Goal: Check status: Check status

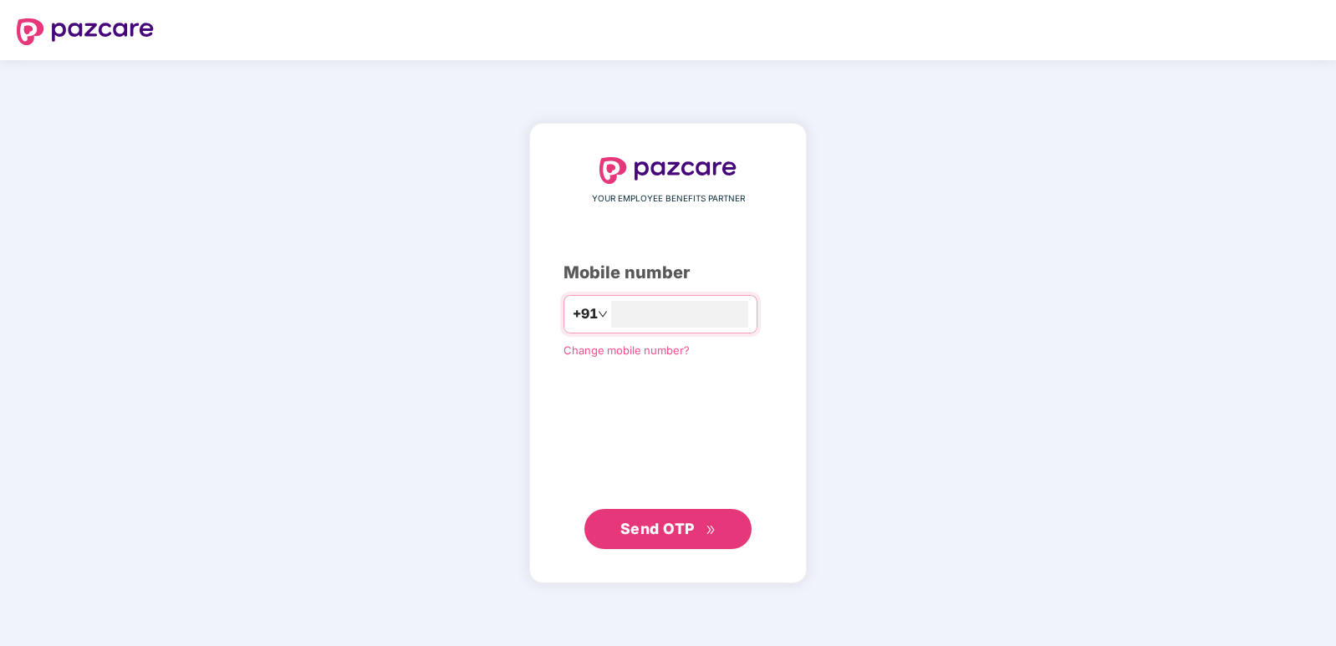
type input "**********"
click at [717, 523] on button "Send OTP" at bounding box center [667, 528] width 167 height 40
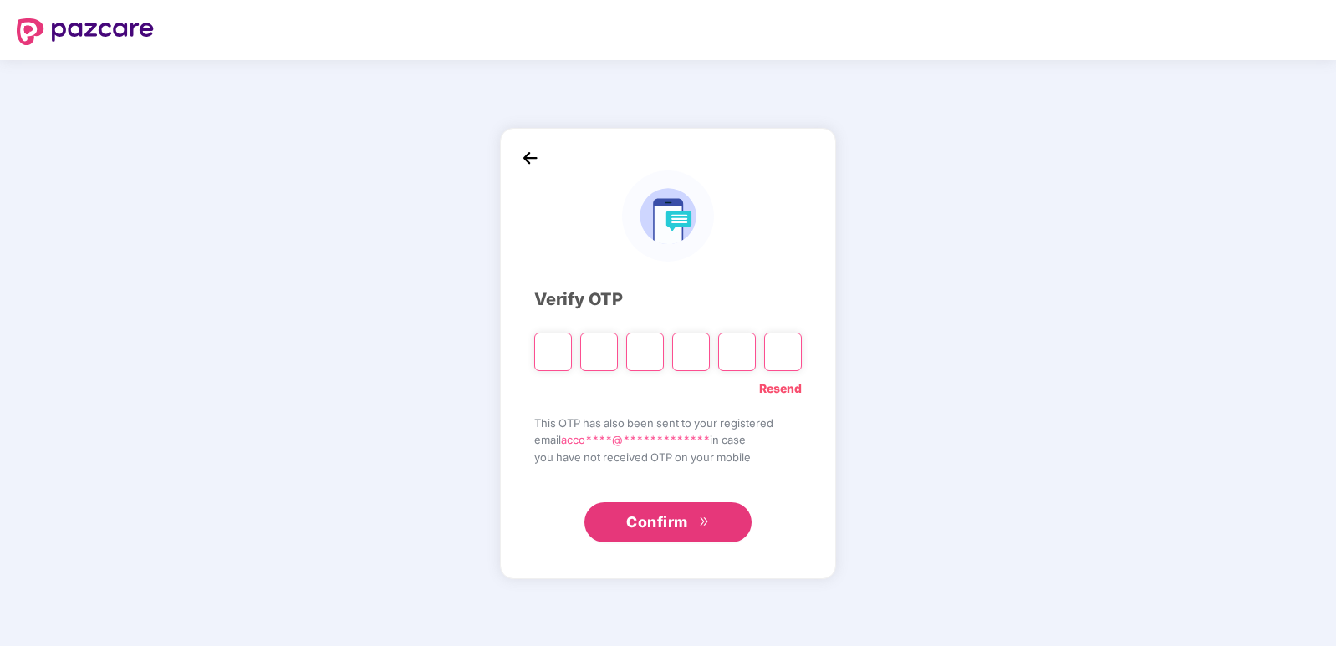
type input "*"
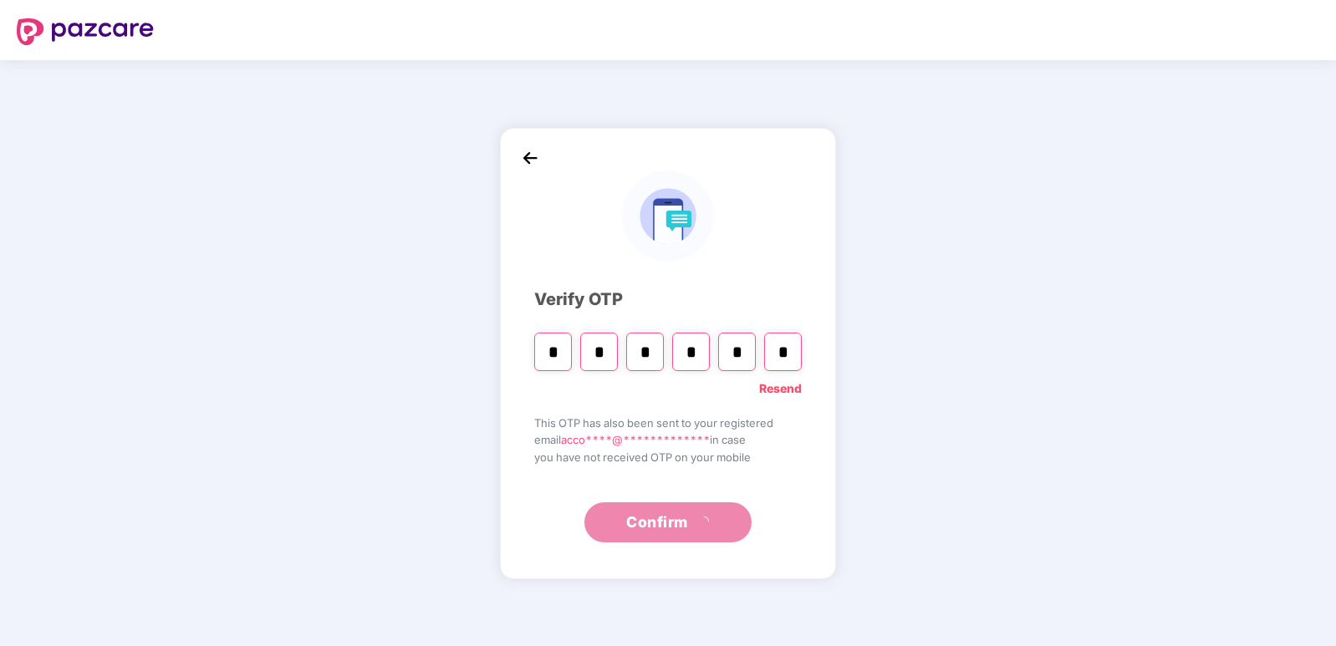
type input "*"
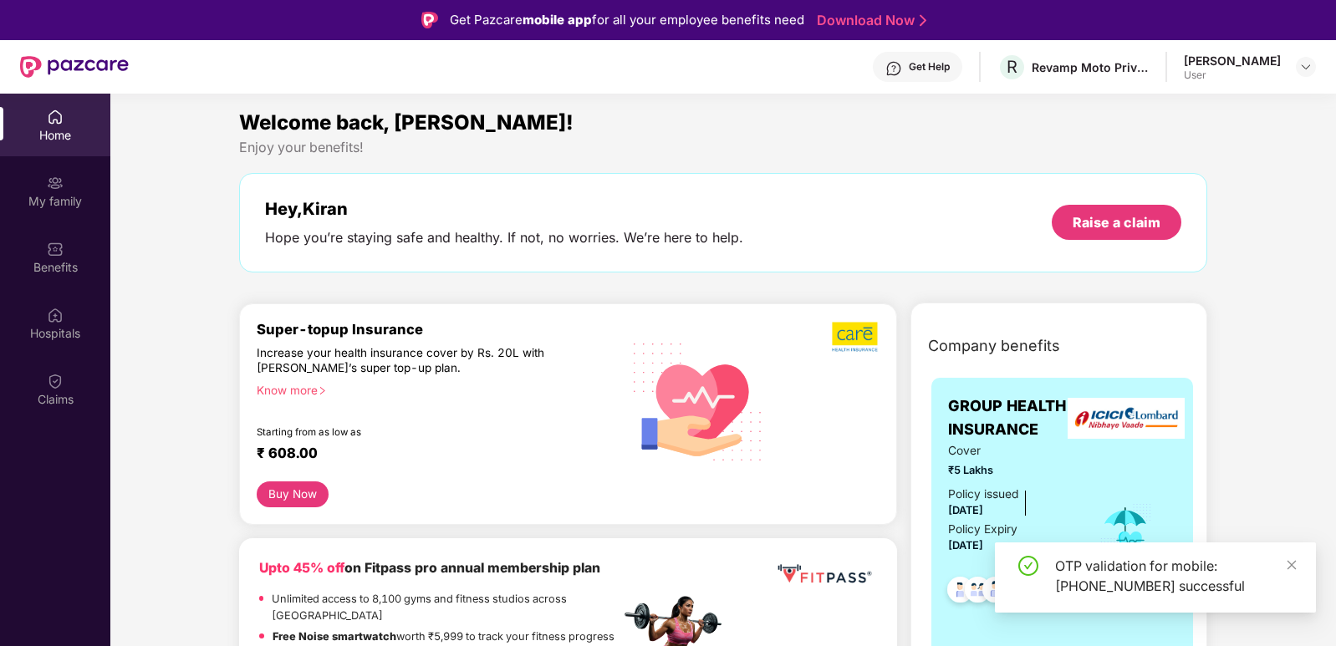
click at [1294, 61] on div "[PERSON_NAME] User" at bounding box center [1250, 67] width 132 height 29
click at [1275, 56] on div "[PERSON_NAME]" at bounding box center [1232, 61] width 97 height 16
click at [1299, 69] on div at bounding box center [1306, 67] width 20 height 20
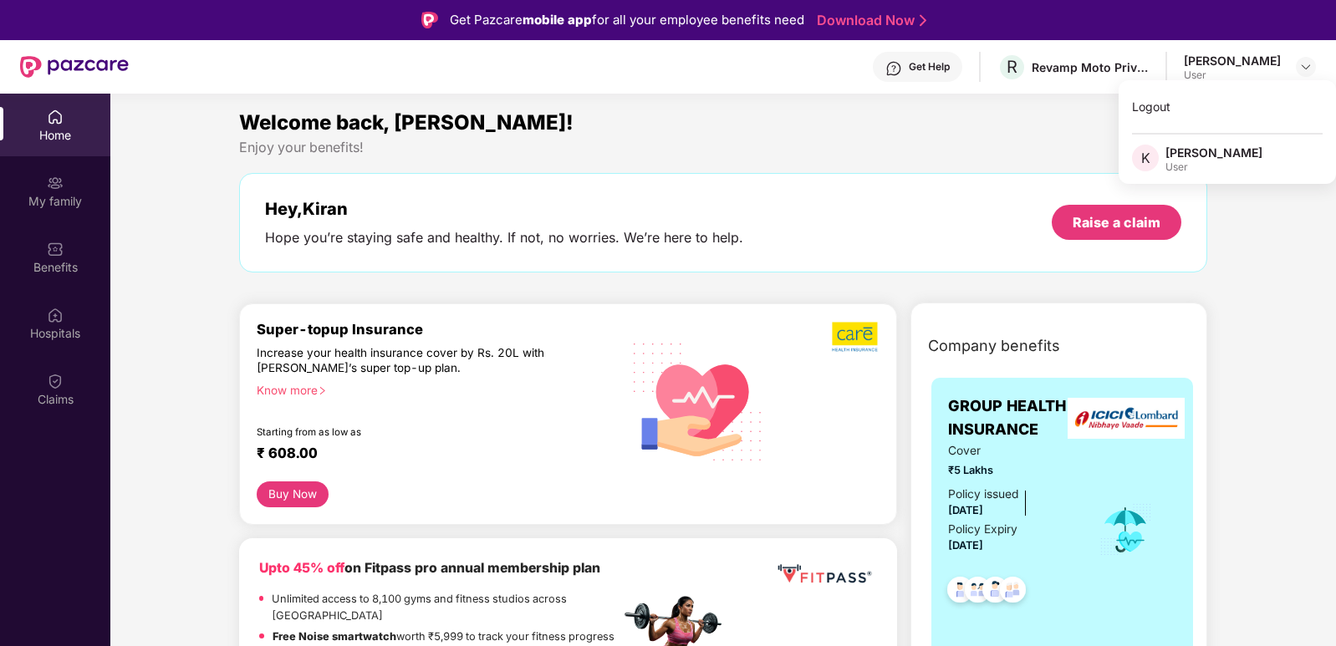
click at [1141, 167] on span "K" at bounding box center [1145, 158] width 9 height 20
click at [1303, 66] on img at bounding box center [1305, 66] width 13 height 13
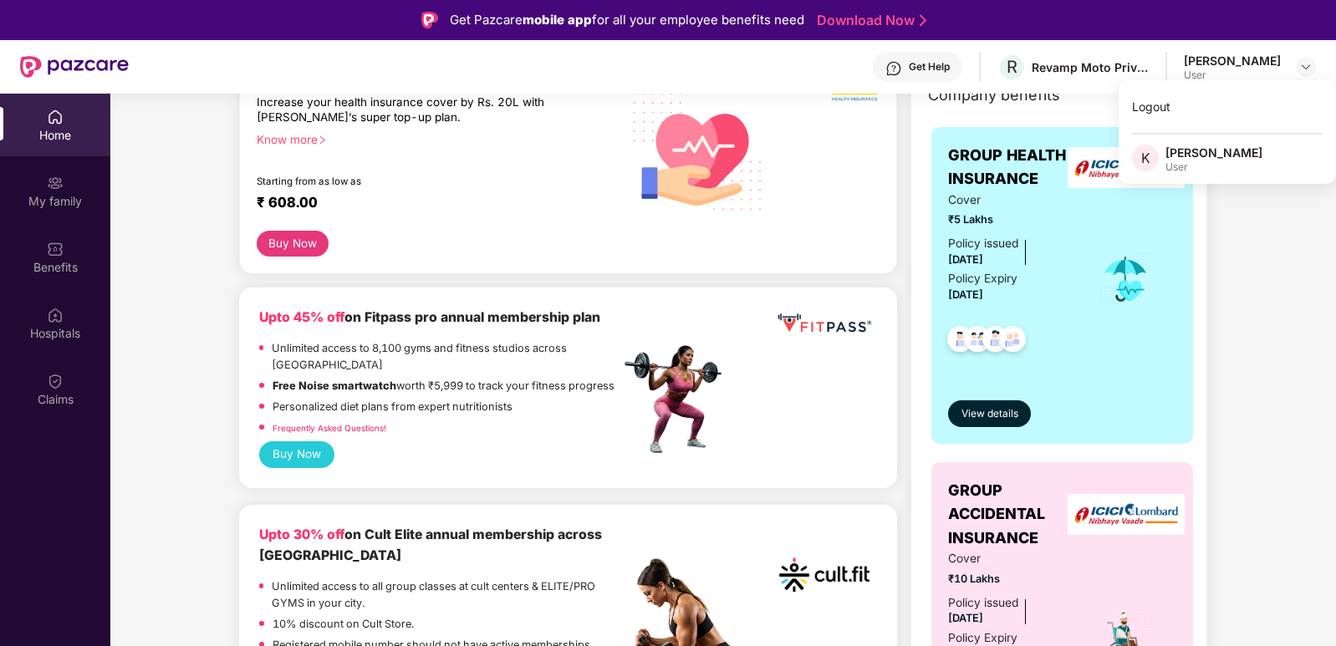
scroll to position [669, 0]
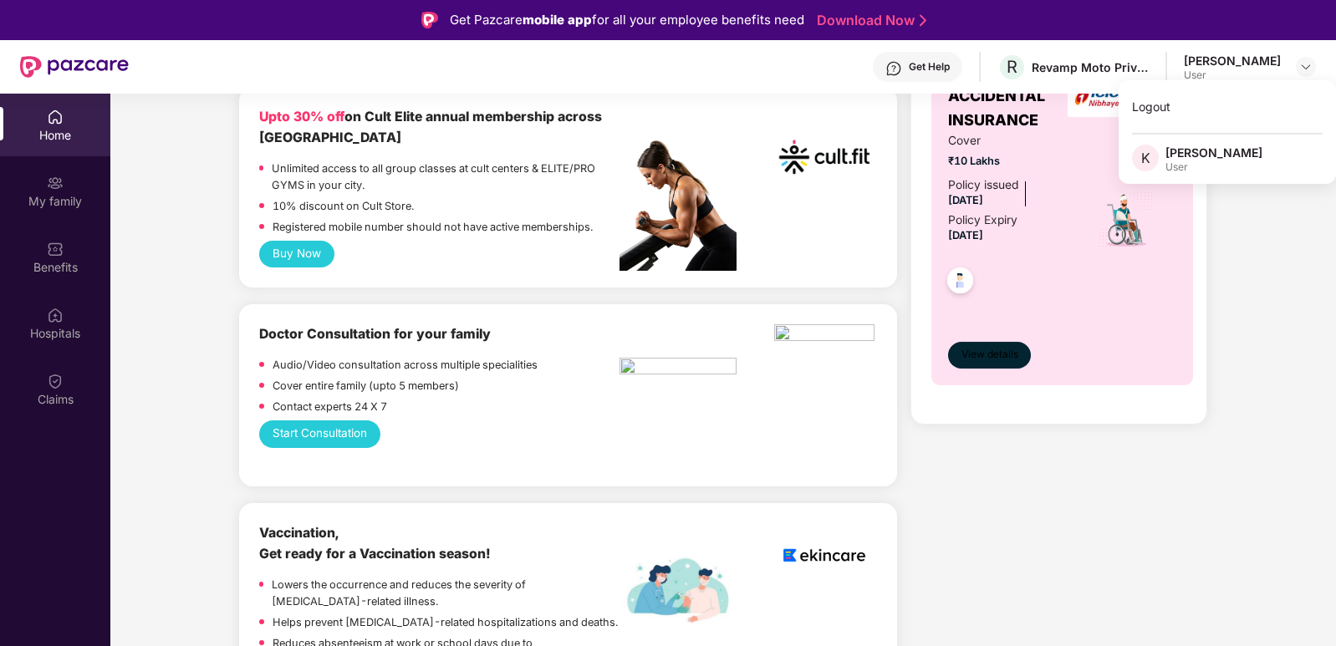
click at [990, 363] on span "View details" at bounding box center [990, 355] width 57 height 16
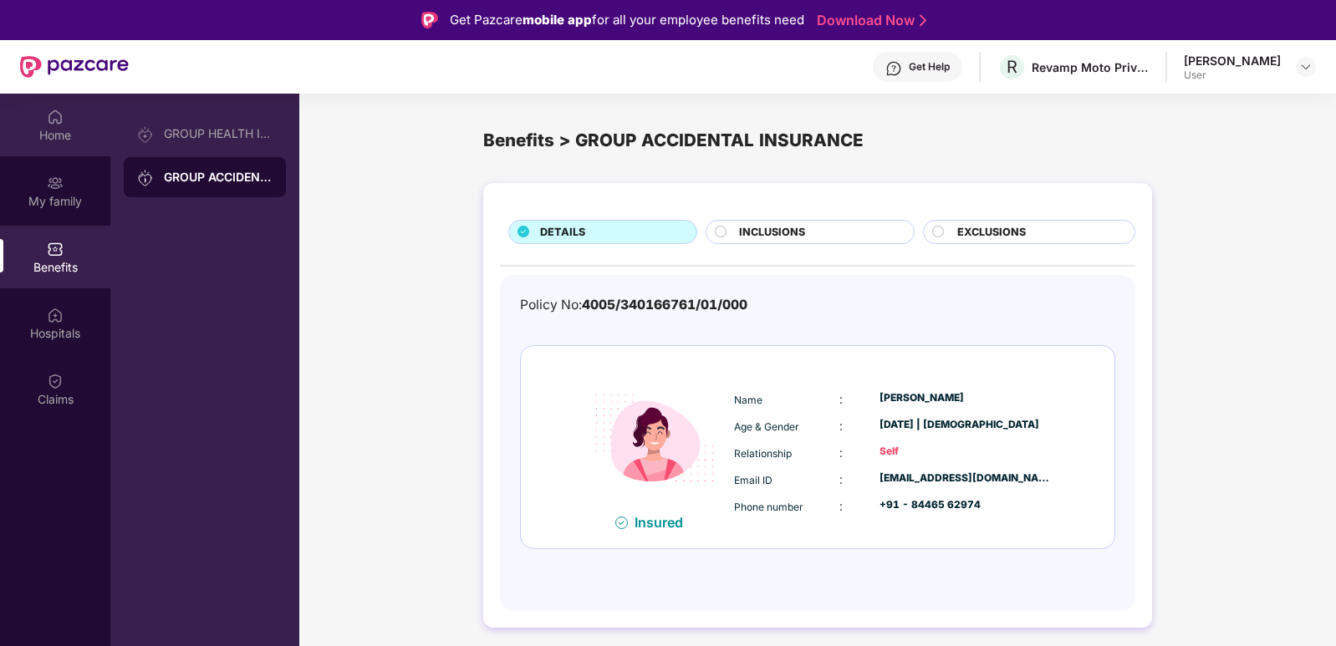
click at [54, 150] on div "Home" at bounding box center [55, 125] width 110 height 63
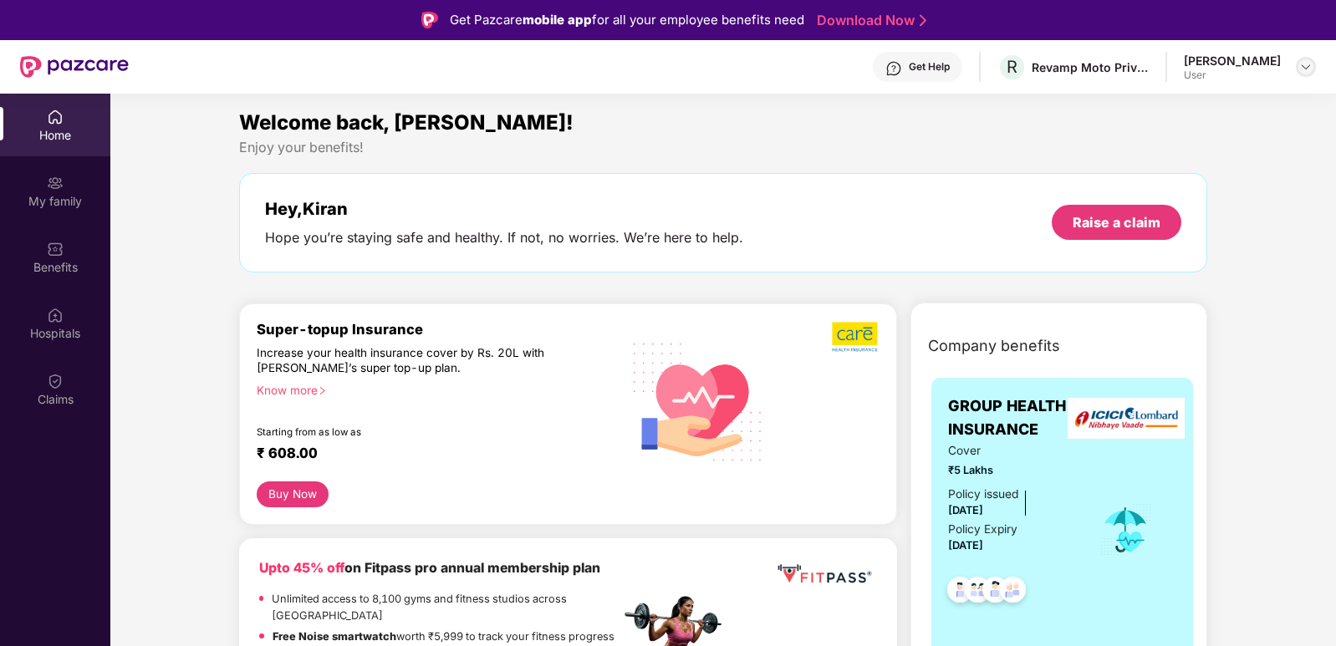
drag, startPoint x: 1321, startPoint y: 51, endPoint x: 1309, endPoint y: 66, distance: 19.1
click at [1314, 64] on header "Get Help R Revamp Moto Private Limited [PERSON_NAME] User" at bounding box center [668, 67] width 1336 height 54
click at [1304, 67] on img at bounding box center [1305, 66] width 13 height 13
click at [1148, 165] on span "K" at bounding box center [1145, 158] width 9 height 20
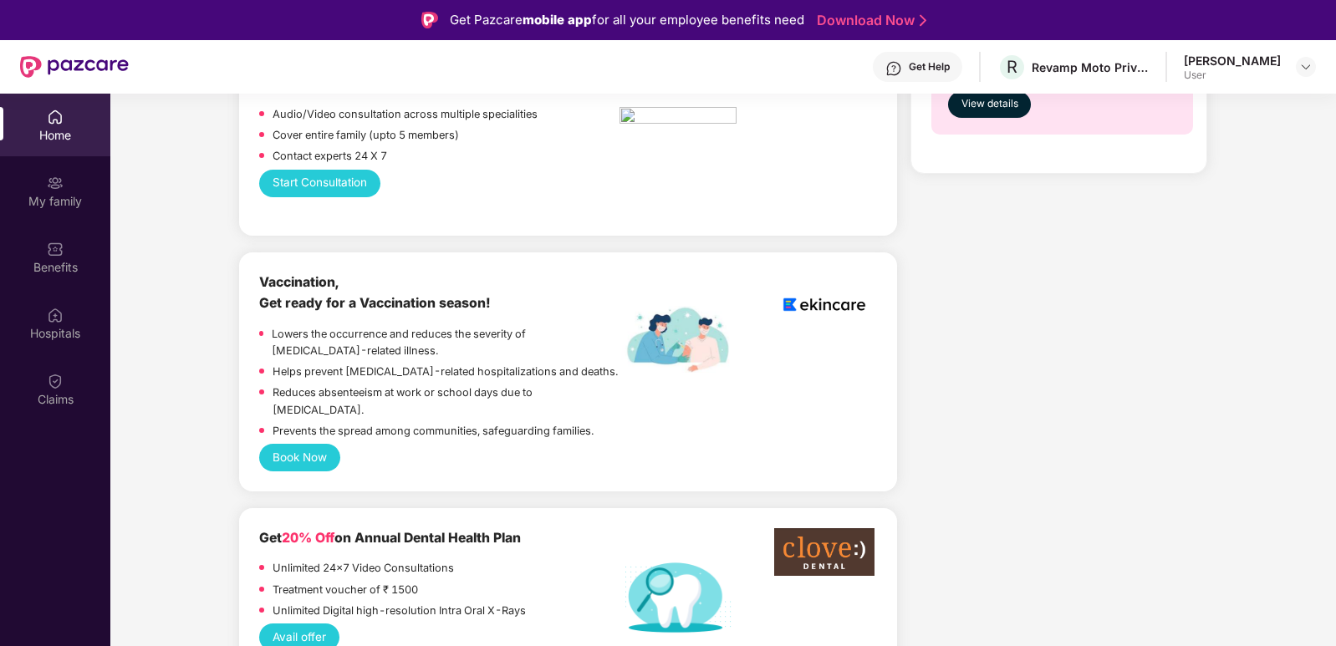
scroll to position [251, 0]
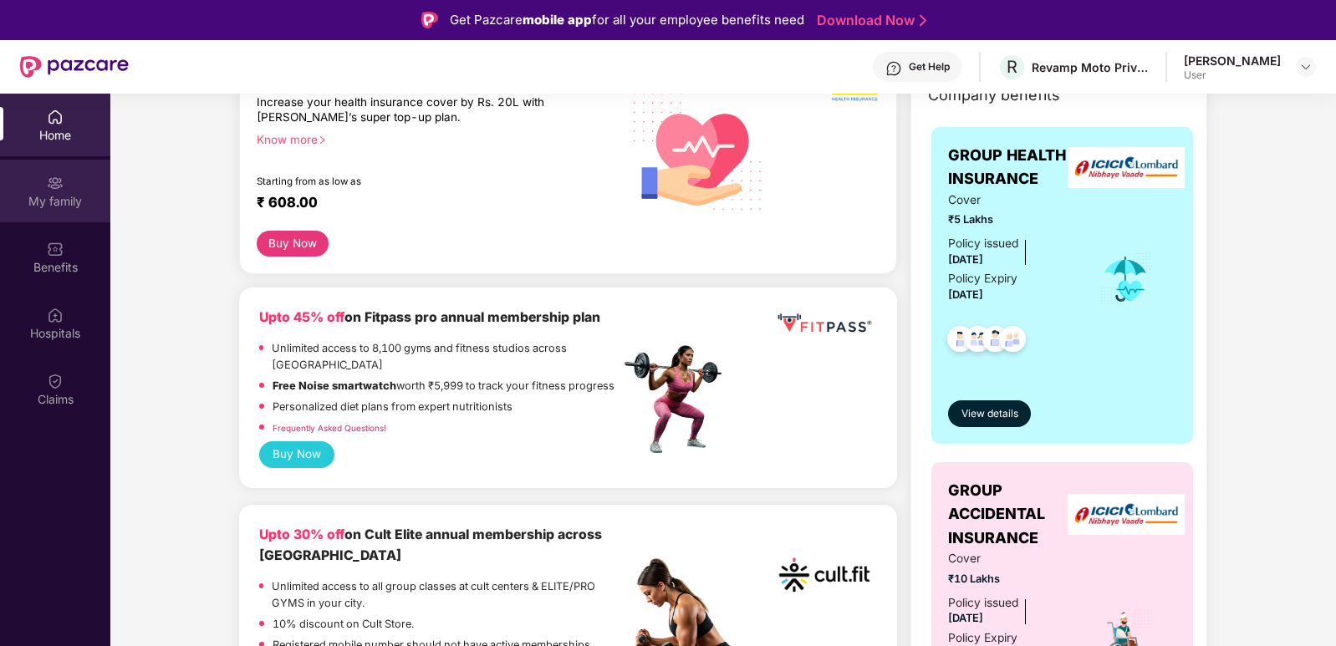
click at [69, 171] on div "My family" at bounding box center [55, 191] width 110 height 63
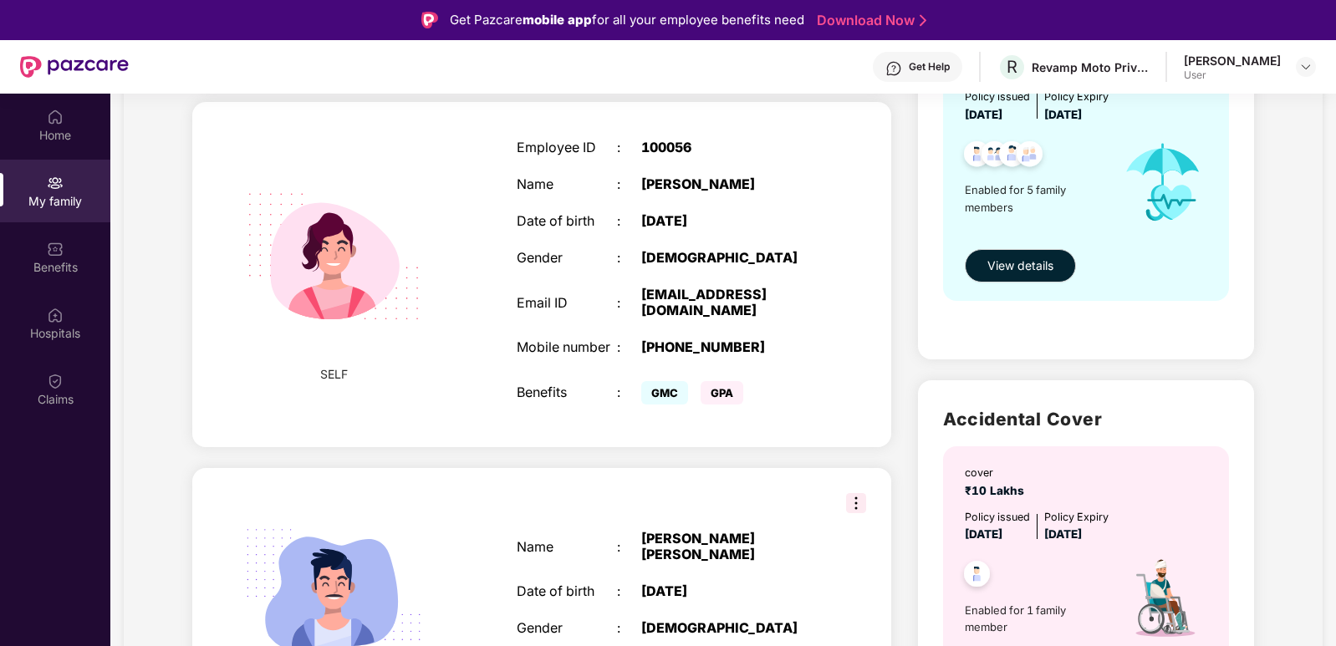
scroll to position [418, 0]
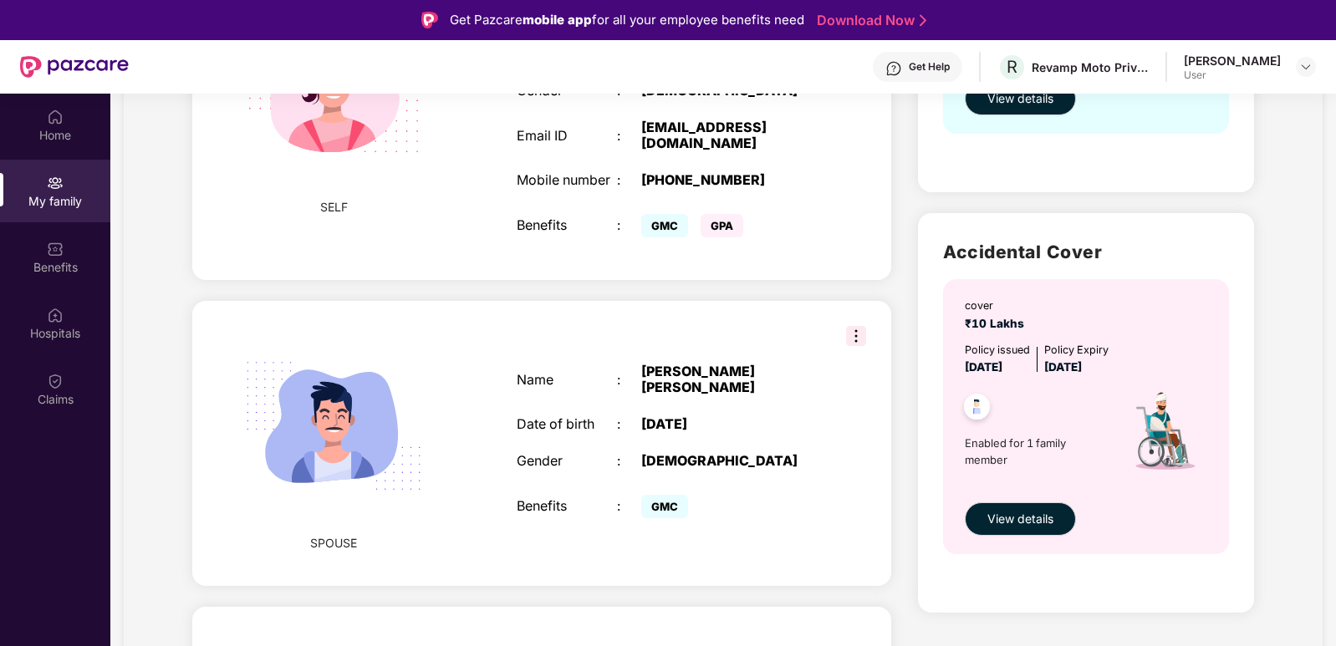
click at [846, 346] on img at bounding box center [856, 336] width 20 height 20
click at [905, 217] on div "Health Cover cover ₹5 Lakhs Policy issued [DATE] Policy Expiry [DATE] Enabled f…" at bounding box center [1086, 654] width 363 height 1748
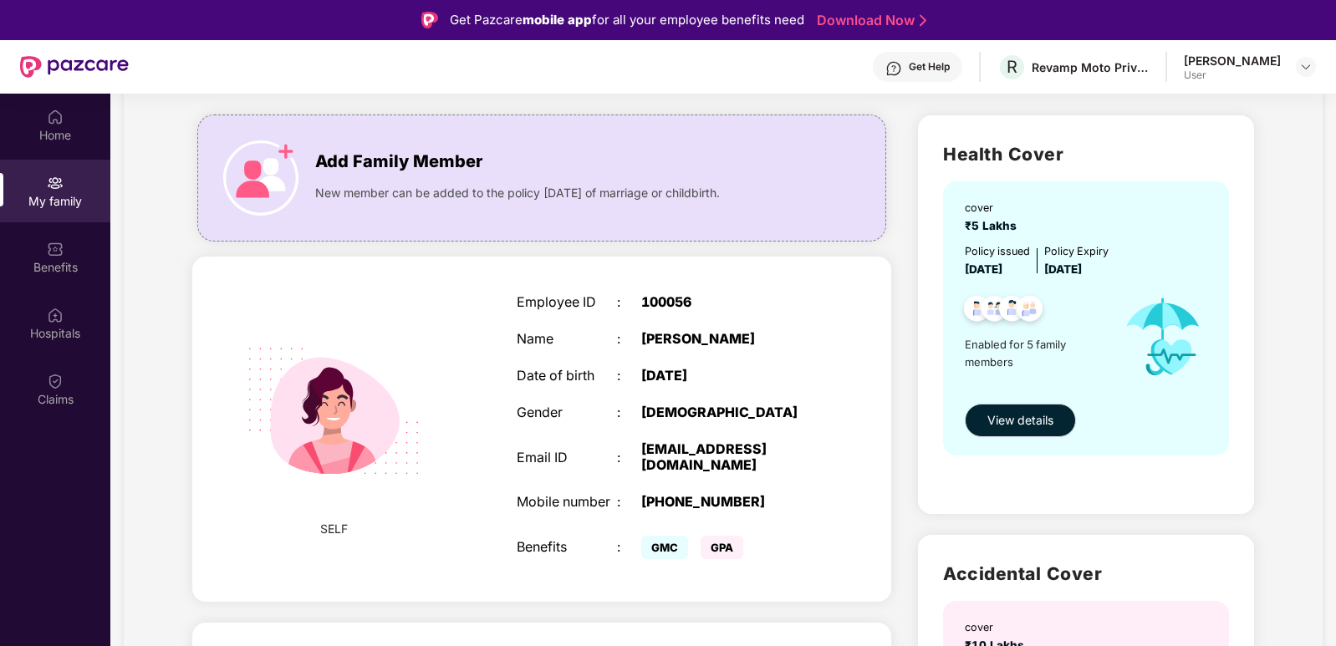
scroll to position [84, 0]
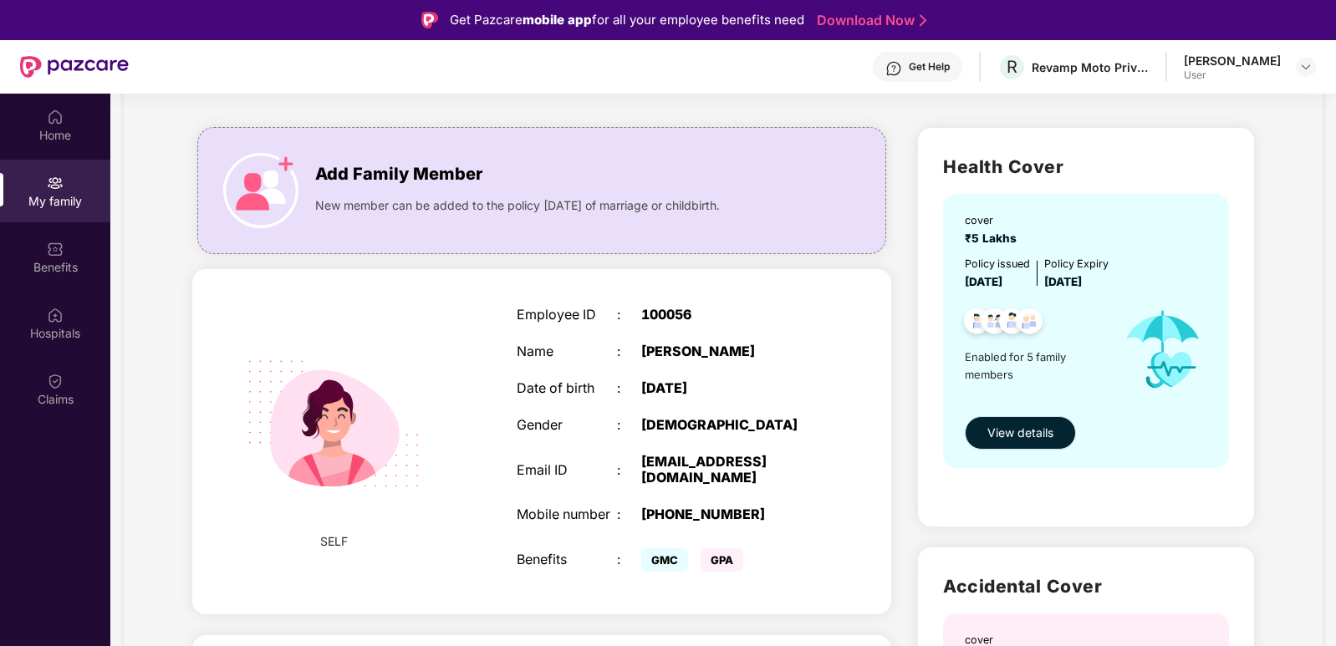
click at [1012, 431] on span "View details" at bounding box center [1021, 433] width 66 height 18
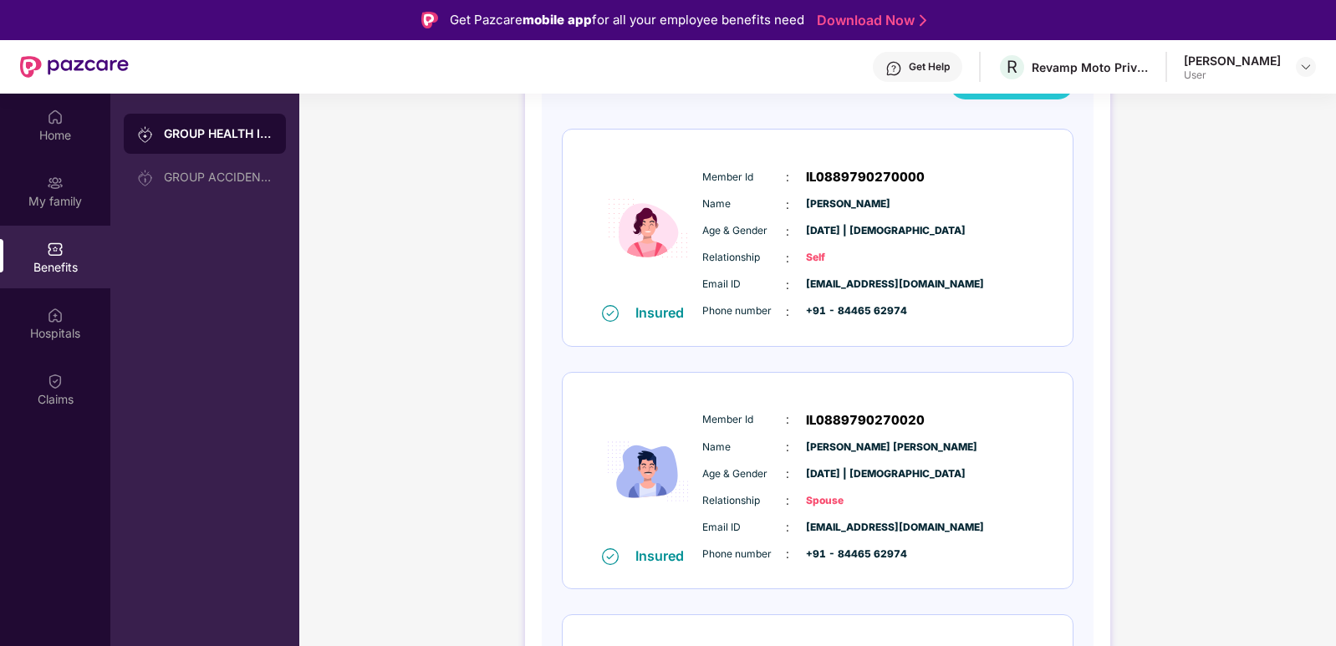
scroll to position [154, 0]
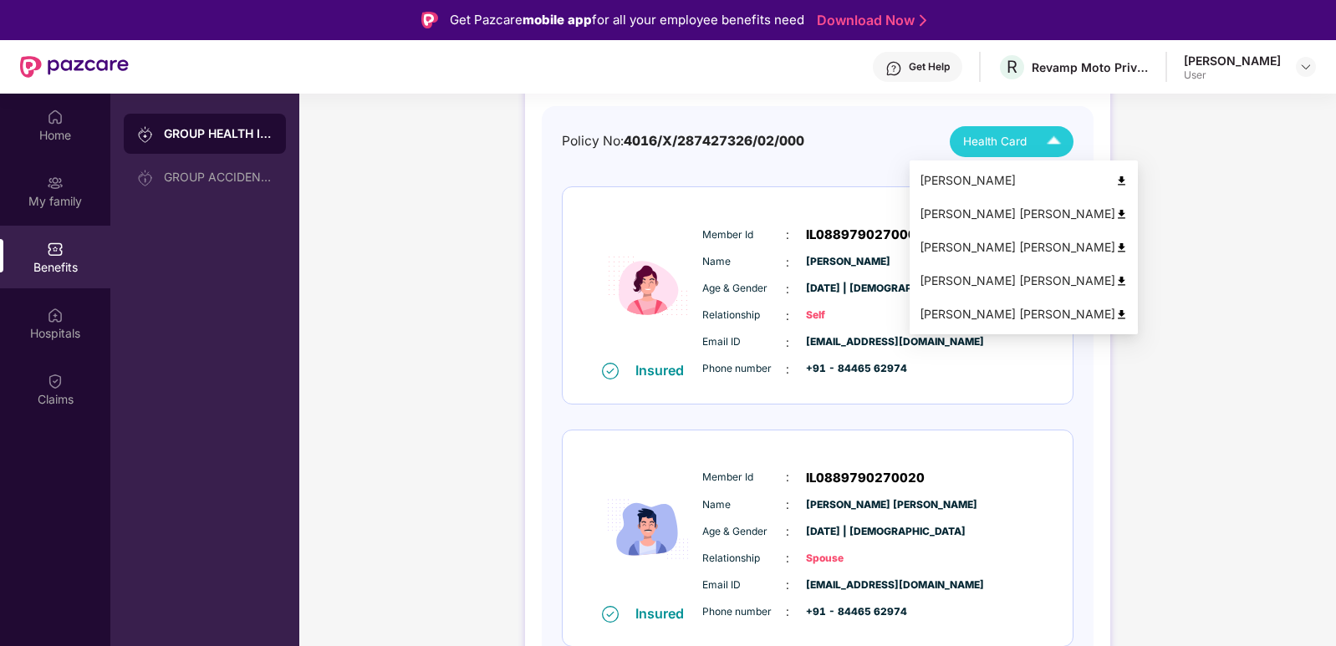
click at [1020, 135] on span "Health Card" at bounding box center [995, 142] width 64 height 18
click at [1049, 282] on div "[PERSON_NAME] [PERSON_NAME]" at bounding box center [1024, 281] width 208 height 18
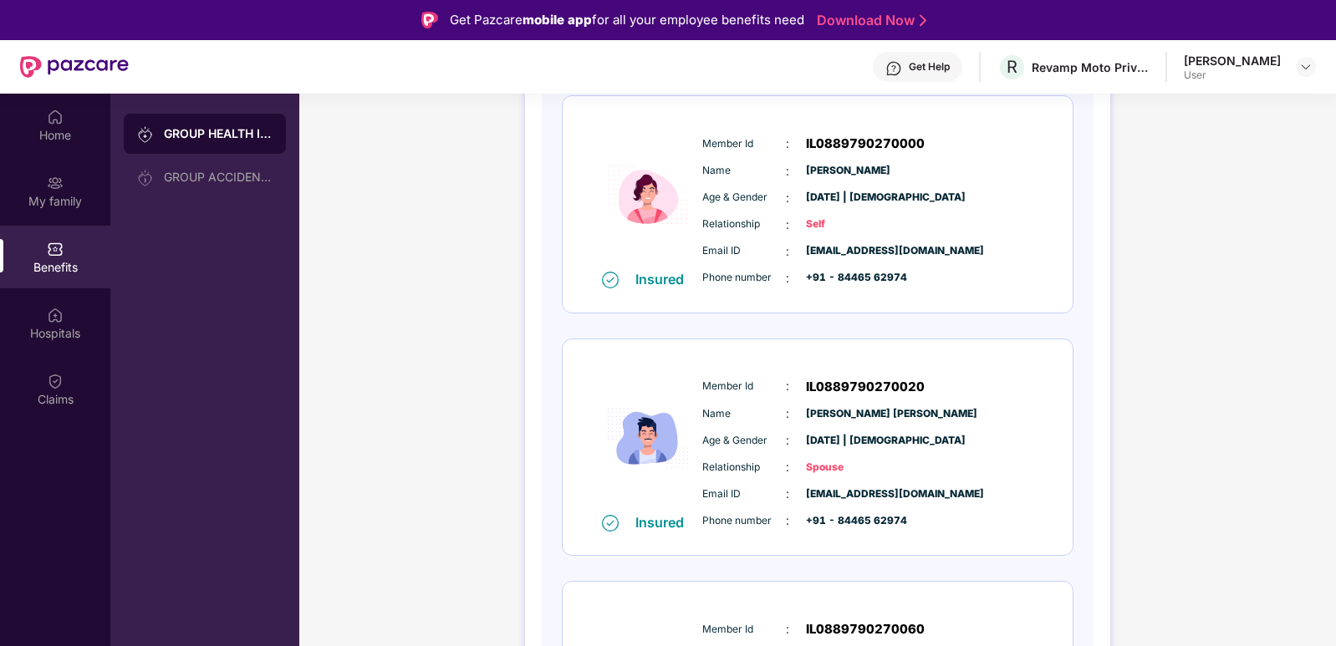
scroll to position [321, 0]
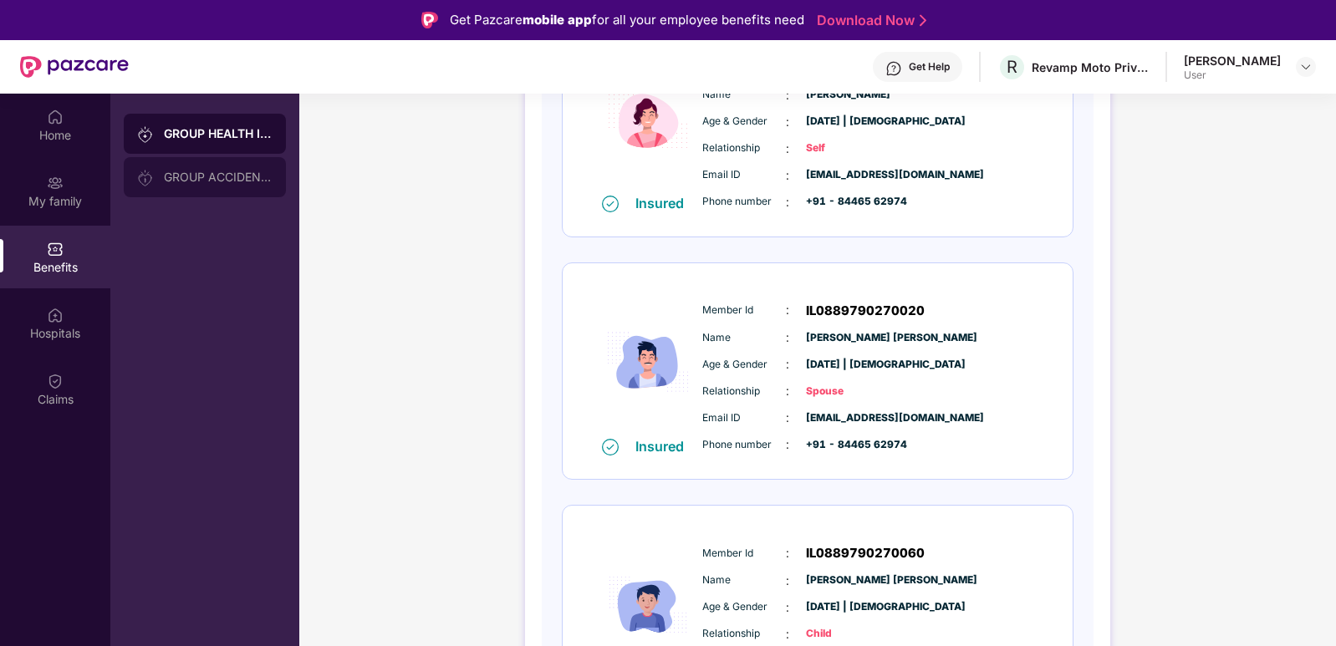
click at [202, 181] on div "GROUP ACCIDENTAL INSURANCE" at bounding box center [218, 177] width 109 height 13
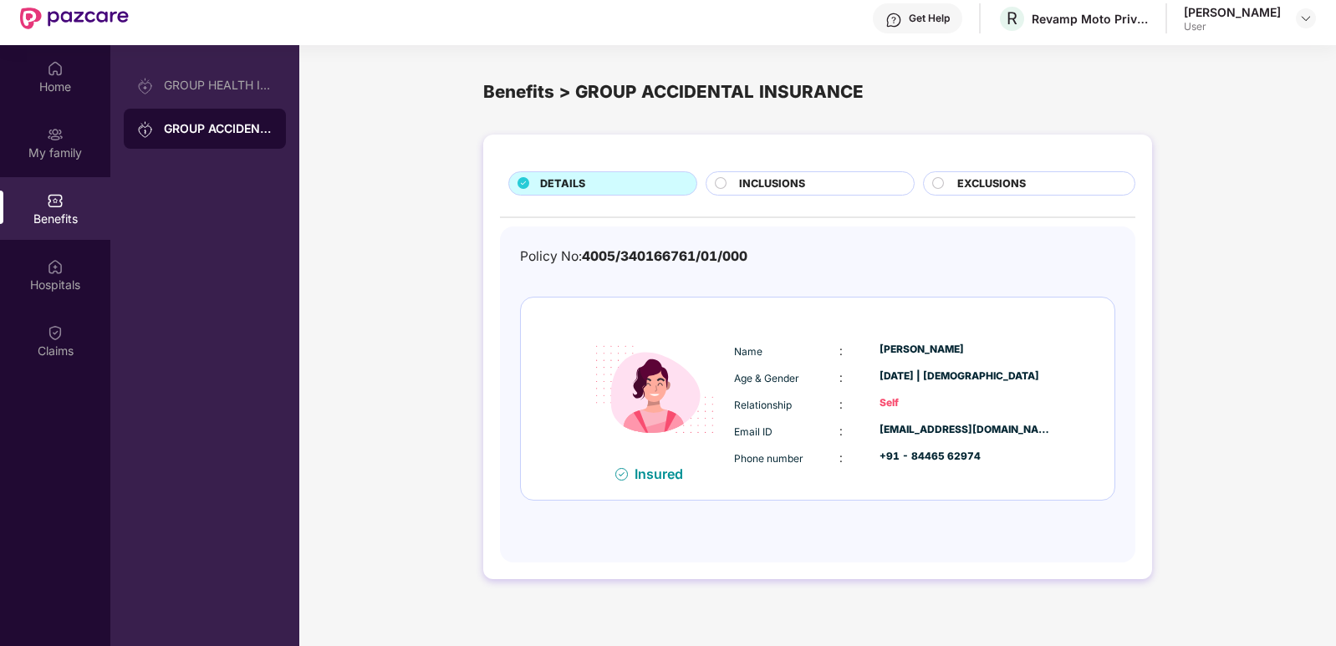
scroll to position [94, 0]
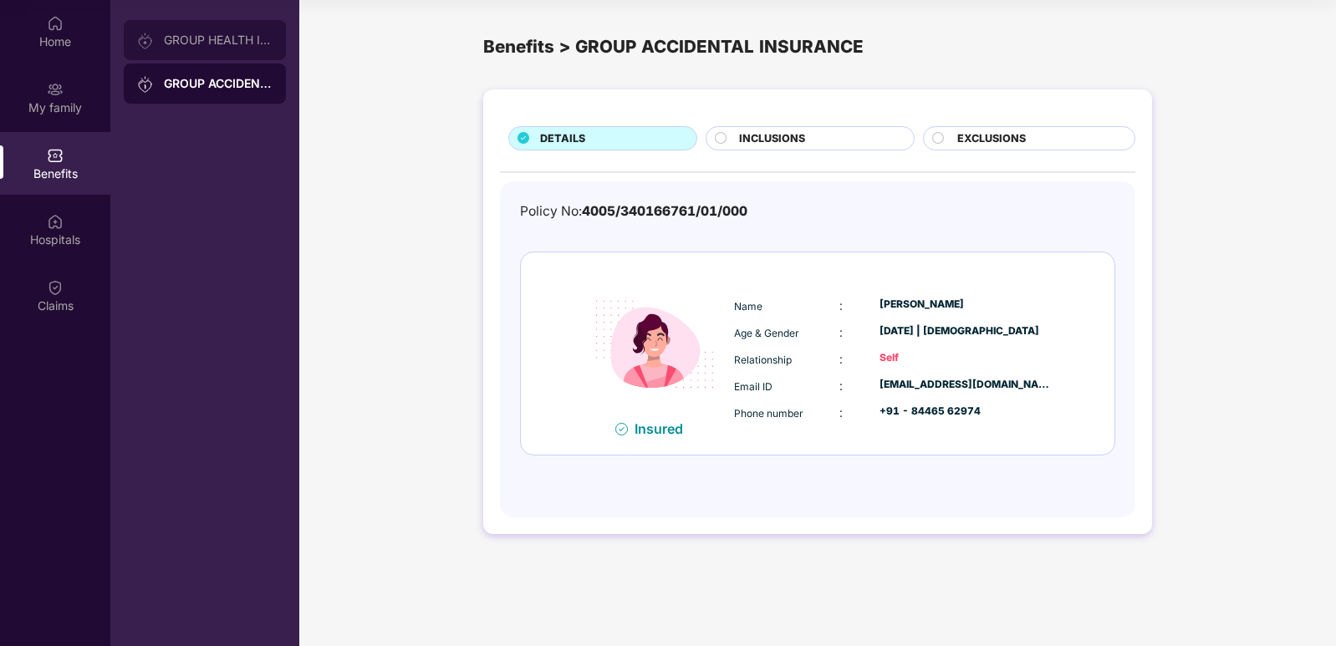
click at [209, 35] on div "GROUP HEALTH INSURANCE" at bounding box center [218, 39] width 109 height 13
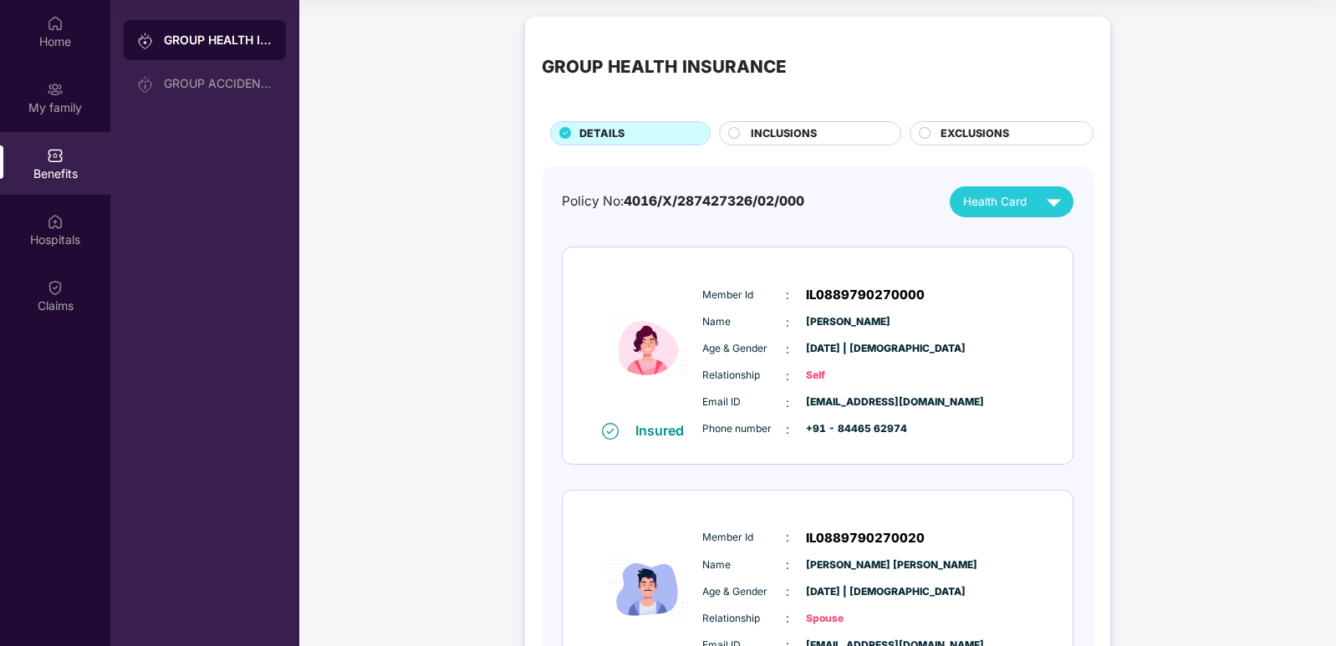
click at [832, 139] on div "INCLUSIONS" at bounding box center [818, 134] width 150 height 19
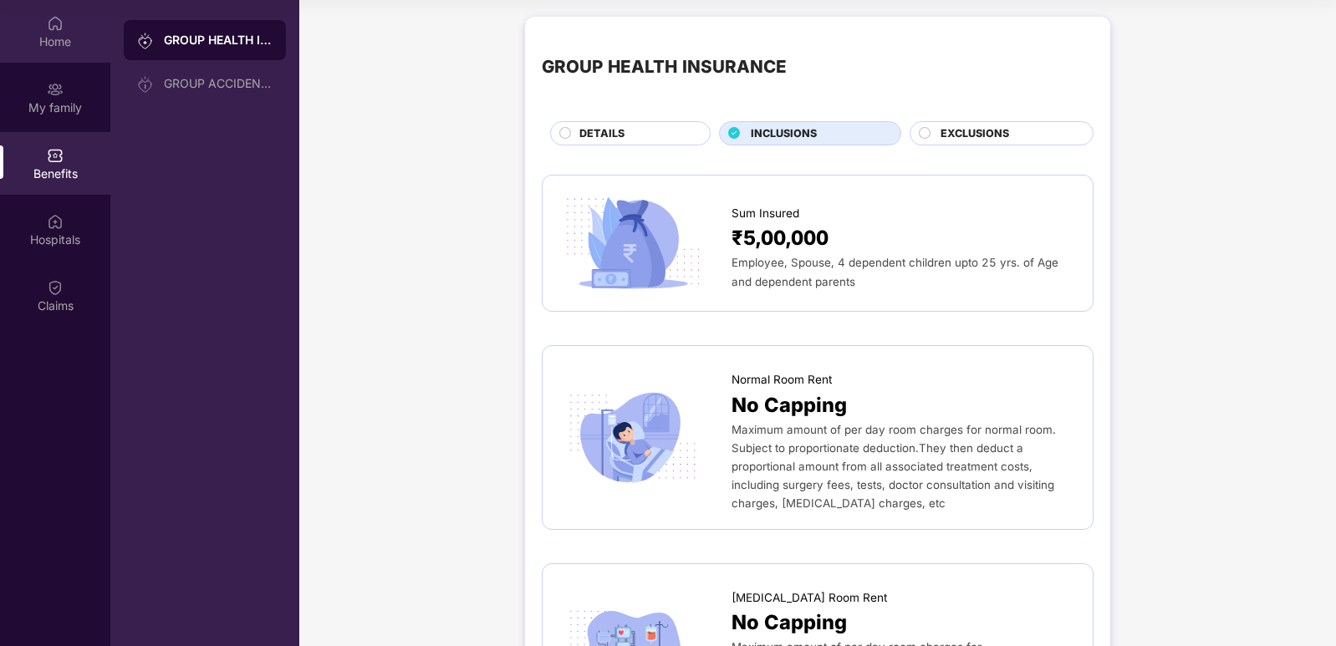
click at [68, 20] on div "Home" at bounding box center [55, 31] width 110 height 63
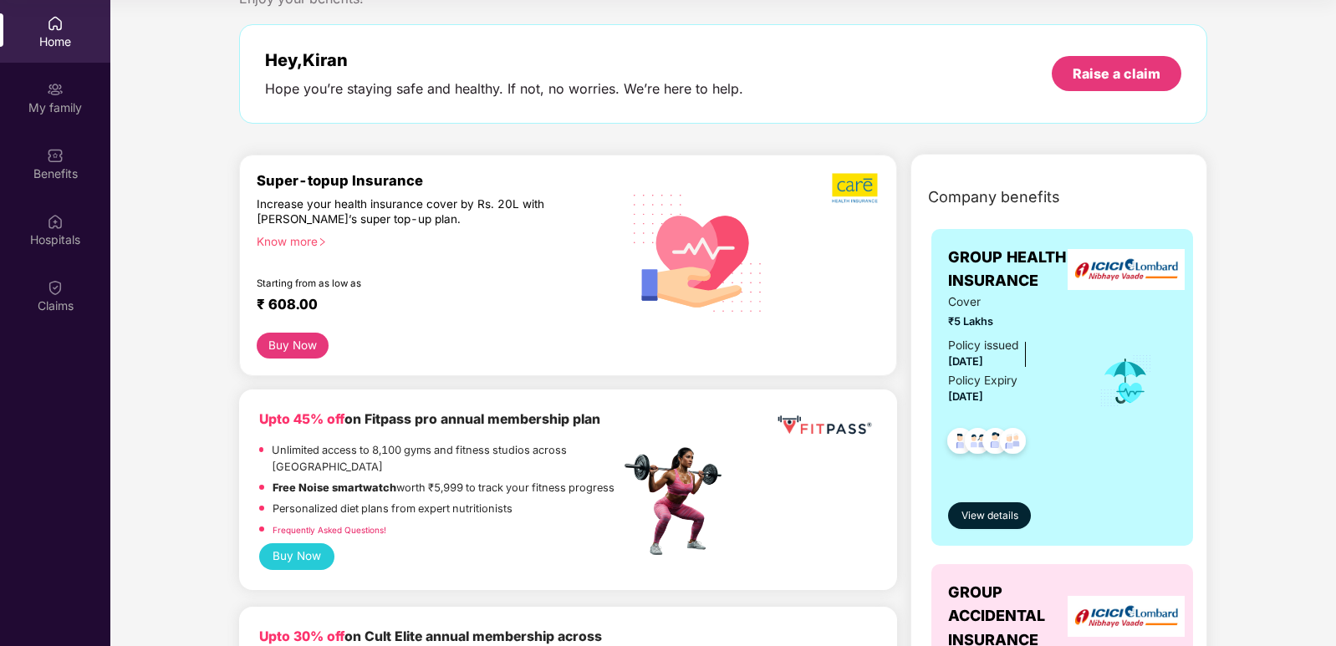
scroll to position [0, 0]
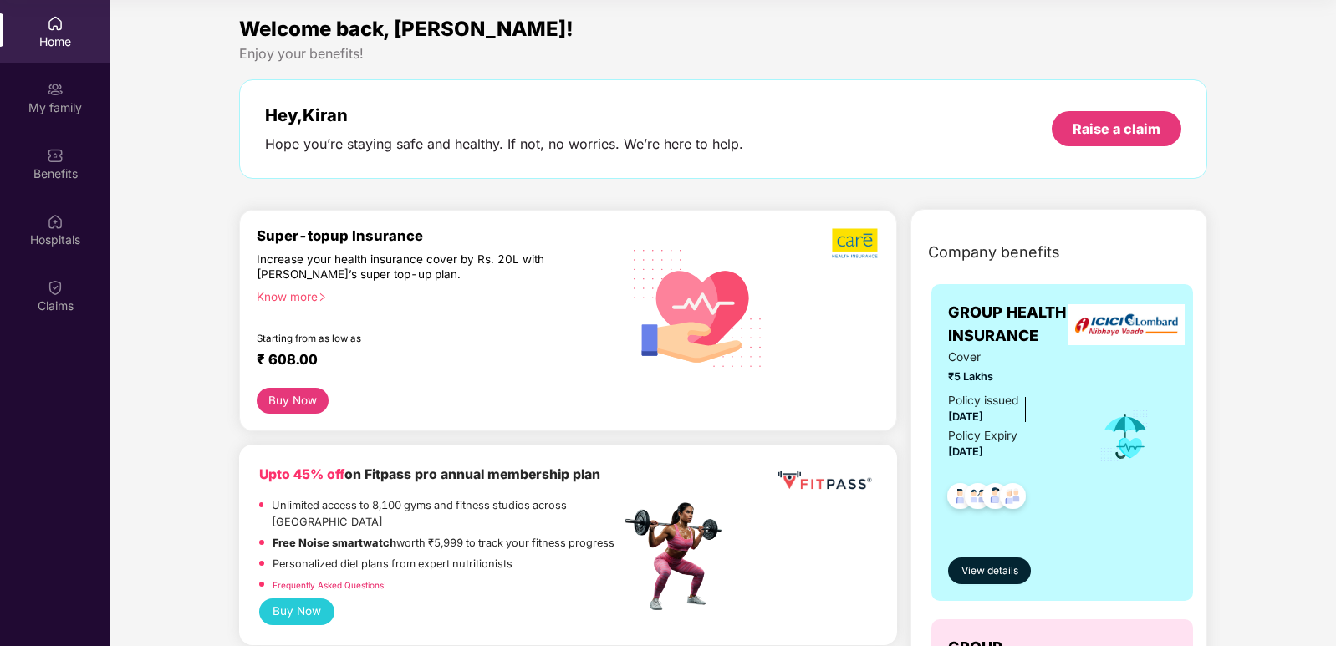
click at [59, 25] on img at bounding box center [55, 23] width 17 height 17
